Goal: Task Accomplishment & Management: Use online tool/utility

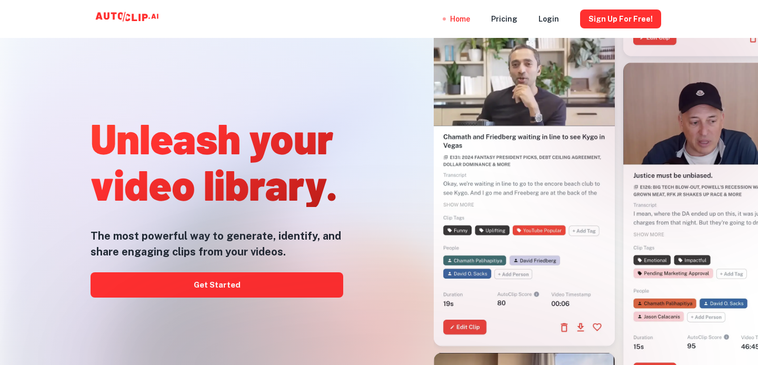
click at [336, 285] on div at bounding box center [379, 364] width 606 height 211
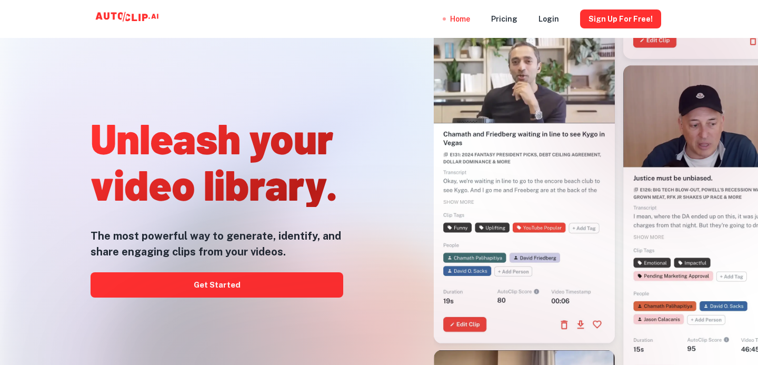
click at [233, 287] on div at bounding box center [379, 364] width 606 height 211
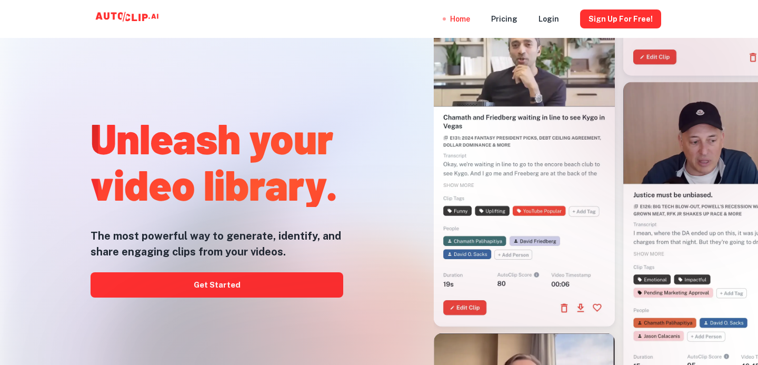
click at [188, 295] on div at bounding box center [379, 364] width 606 height 211
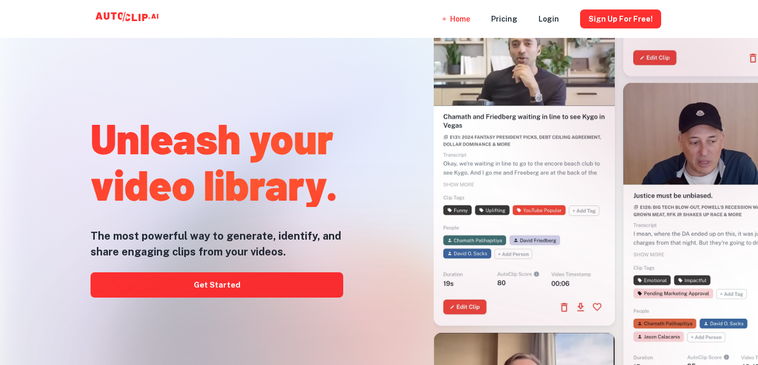
click at [188, 295] on div at bounding box center [379, 364] width 606 height 211
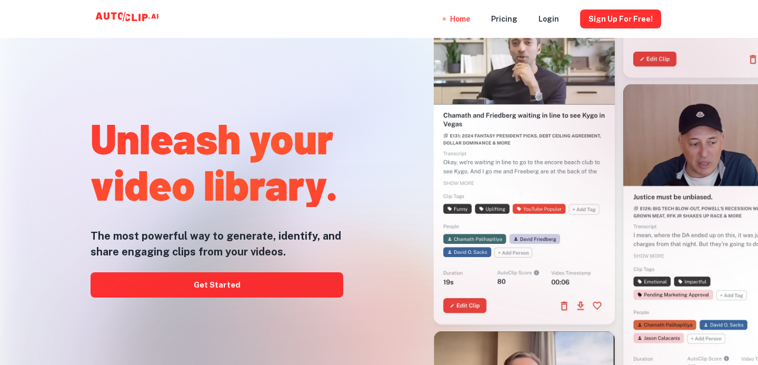
click at [209, 282] on div at bounding box center [379, 364] width 606 height 211
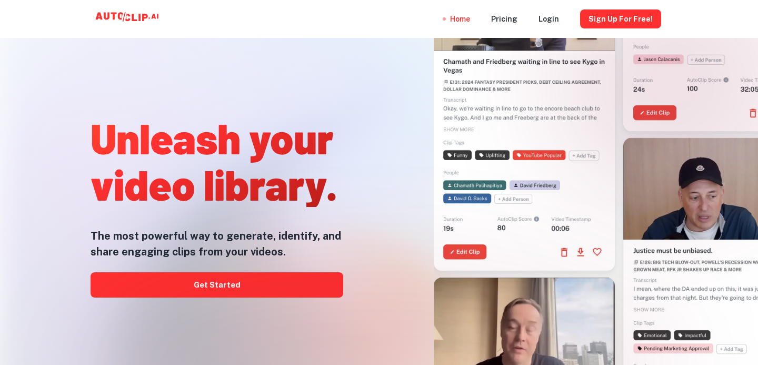
click at [214, 290] on div at bounding box center [379, 364] width 606 height 211
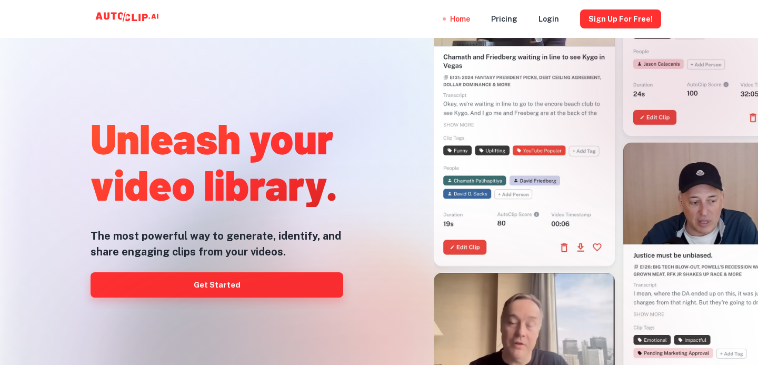
click at [110, 295] on link "Get Started" at bounding box center [217, 284] width 253 height 25
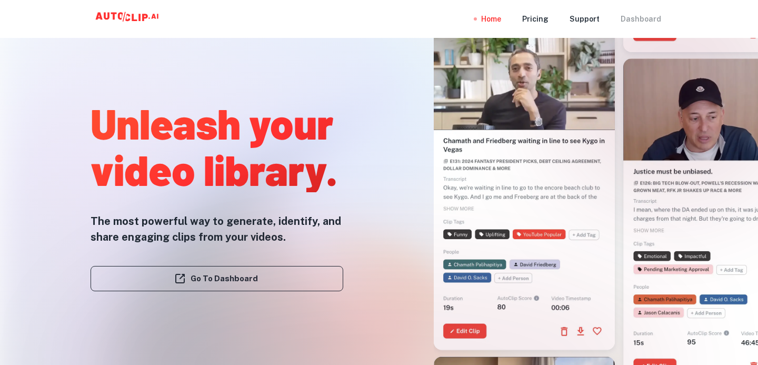
click at [640, 21] on div "Dashboard" at bounding box center [641, 19] width 41 height 38
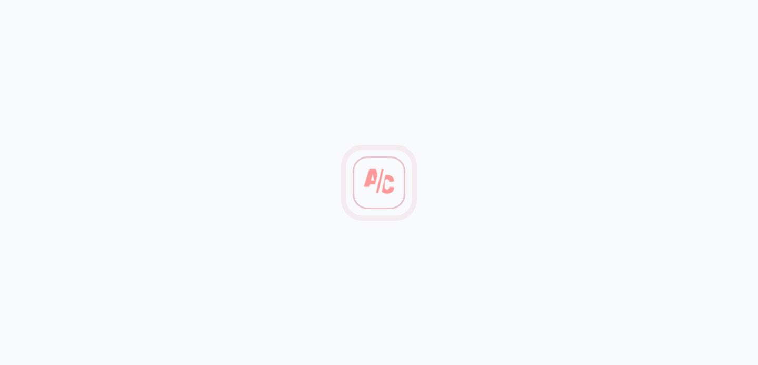
scroll to position [8, 0]
